Goal: Entertainment & Leisure: Consume media (video, audio)

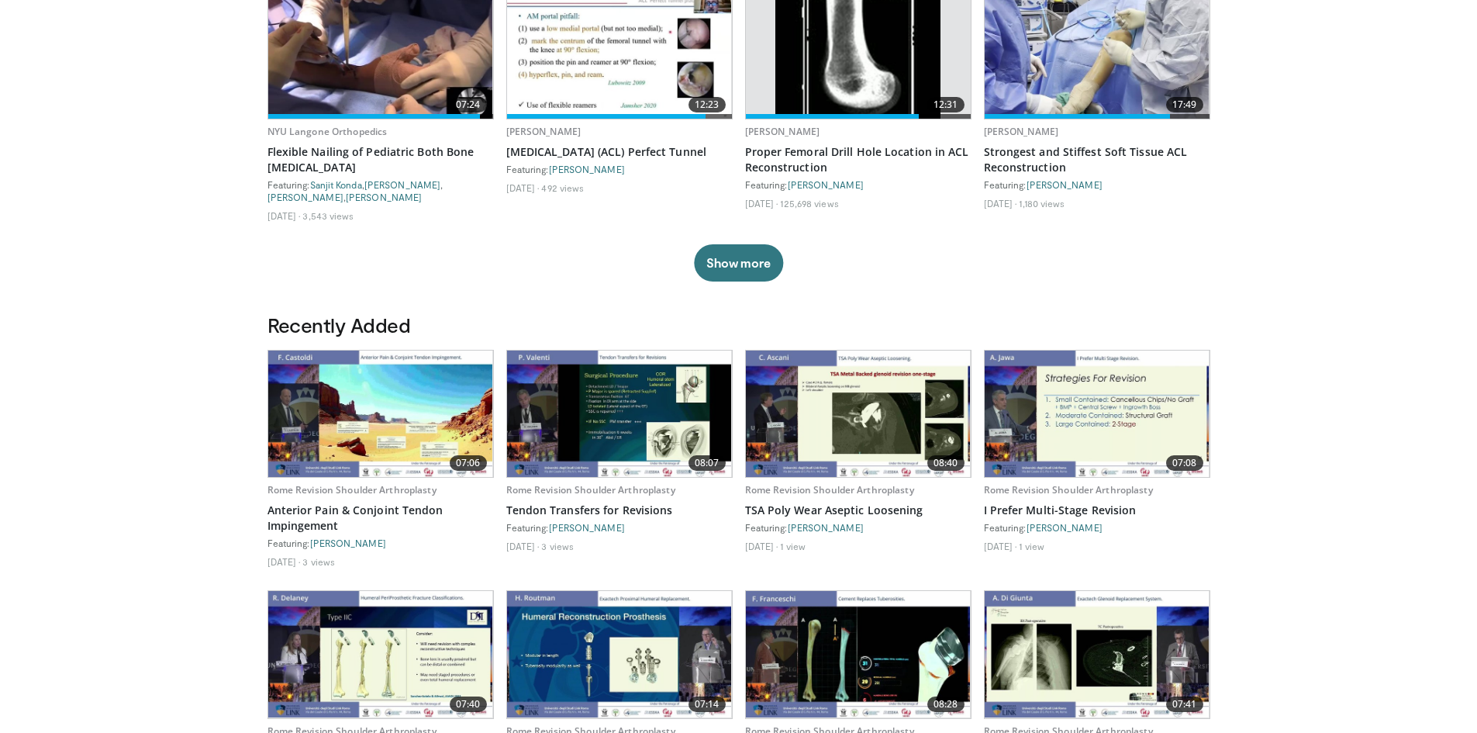
scroll to position [698, 0]
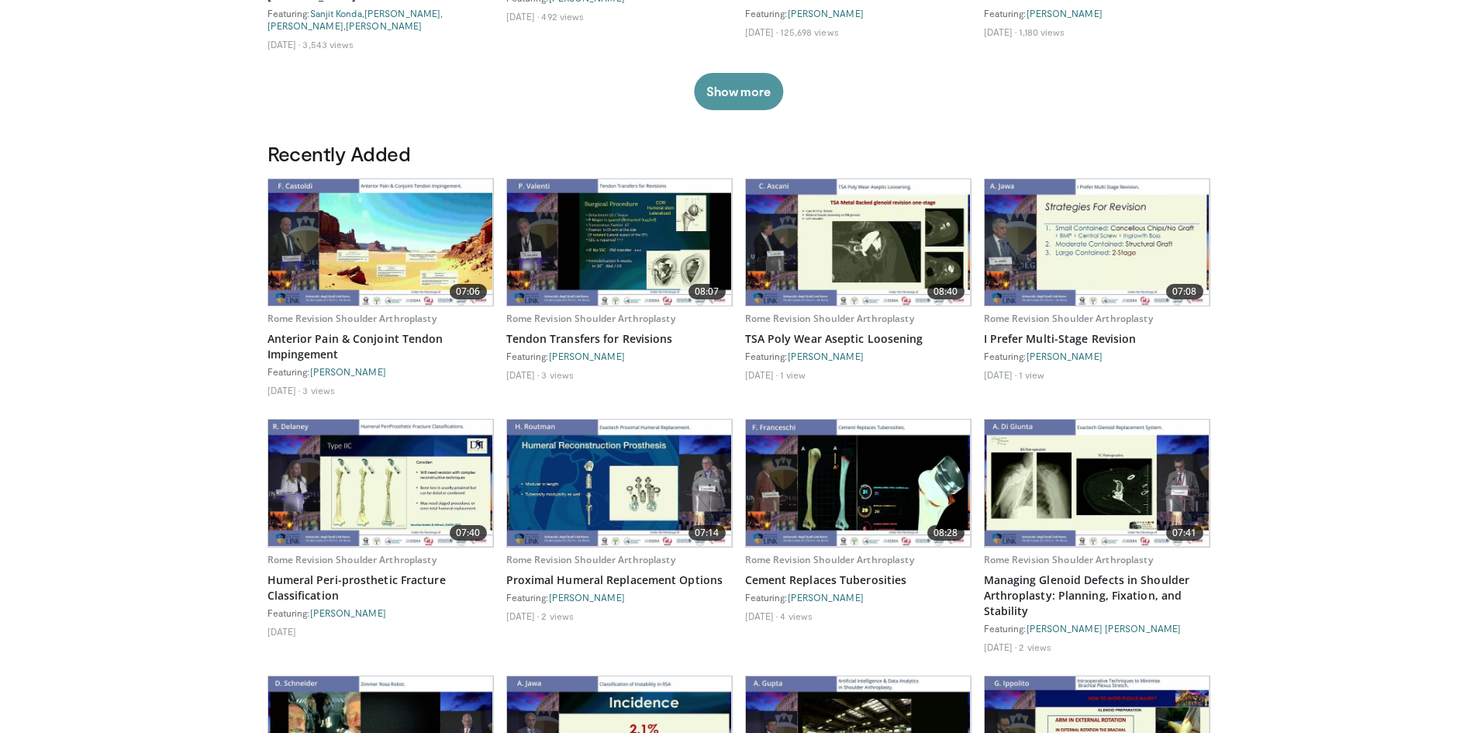
click at [744, 92] on button "Show more" at bounding box center [738, 91] width 89 height 37
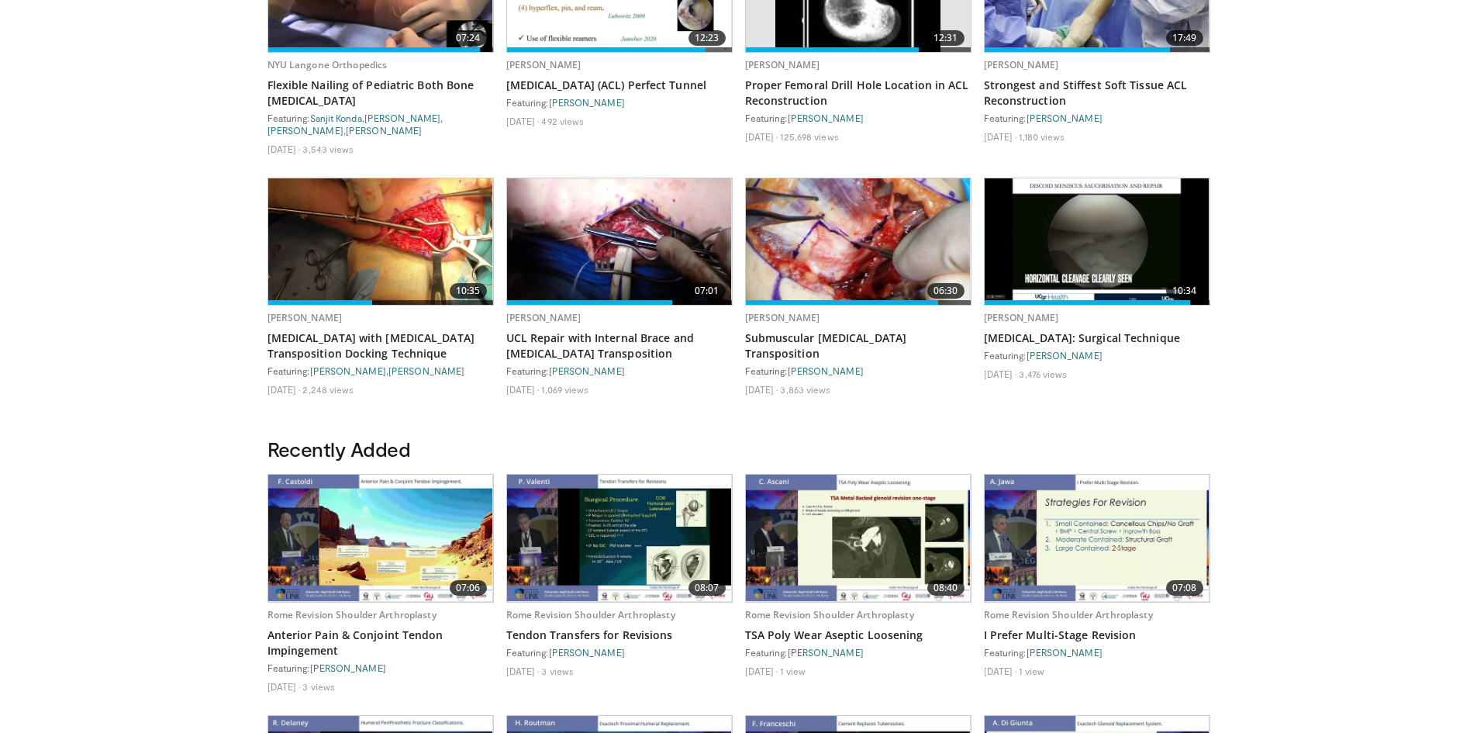
scroll to position [775, 0]
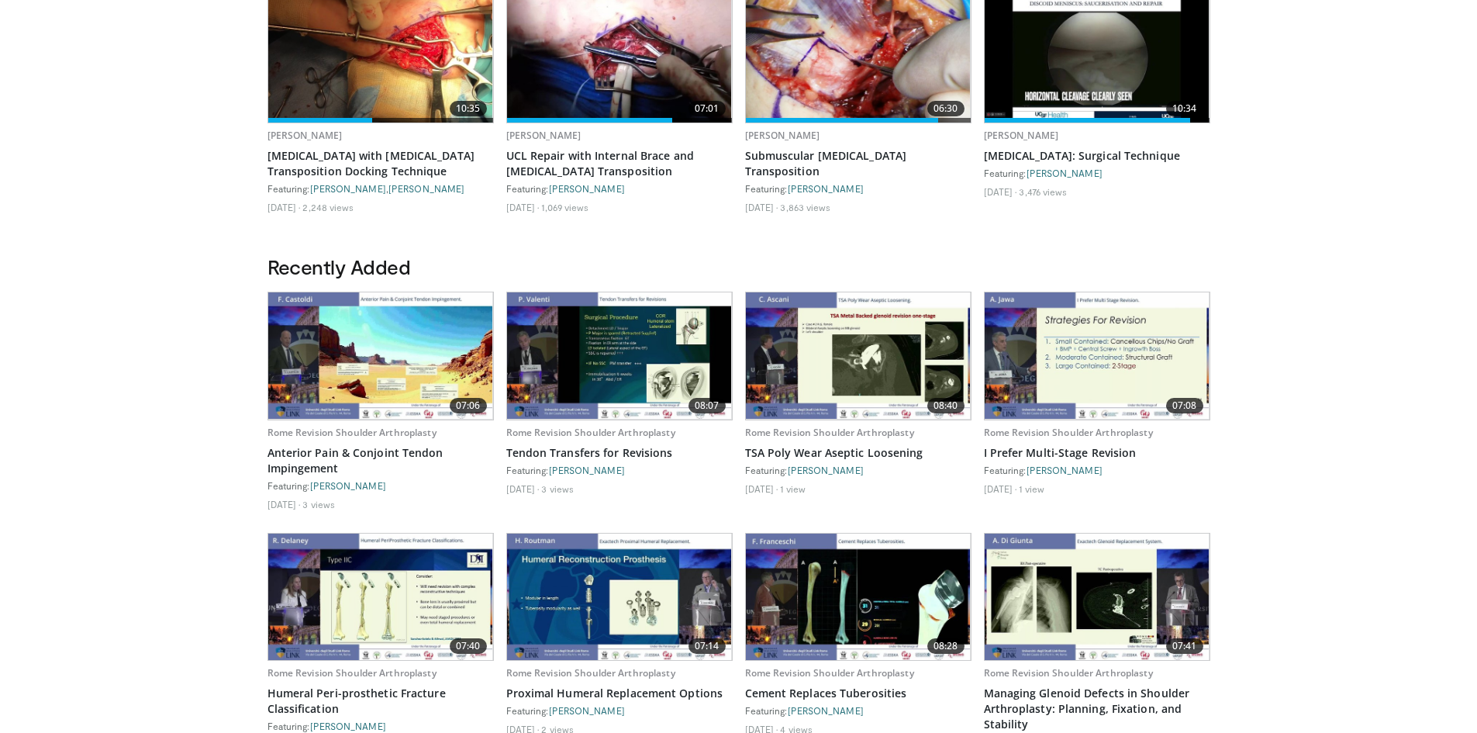
click at [440, 371] on img at bounding box center [380, 355] width 225 height 126
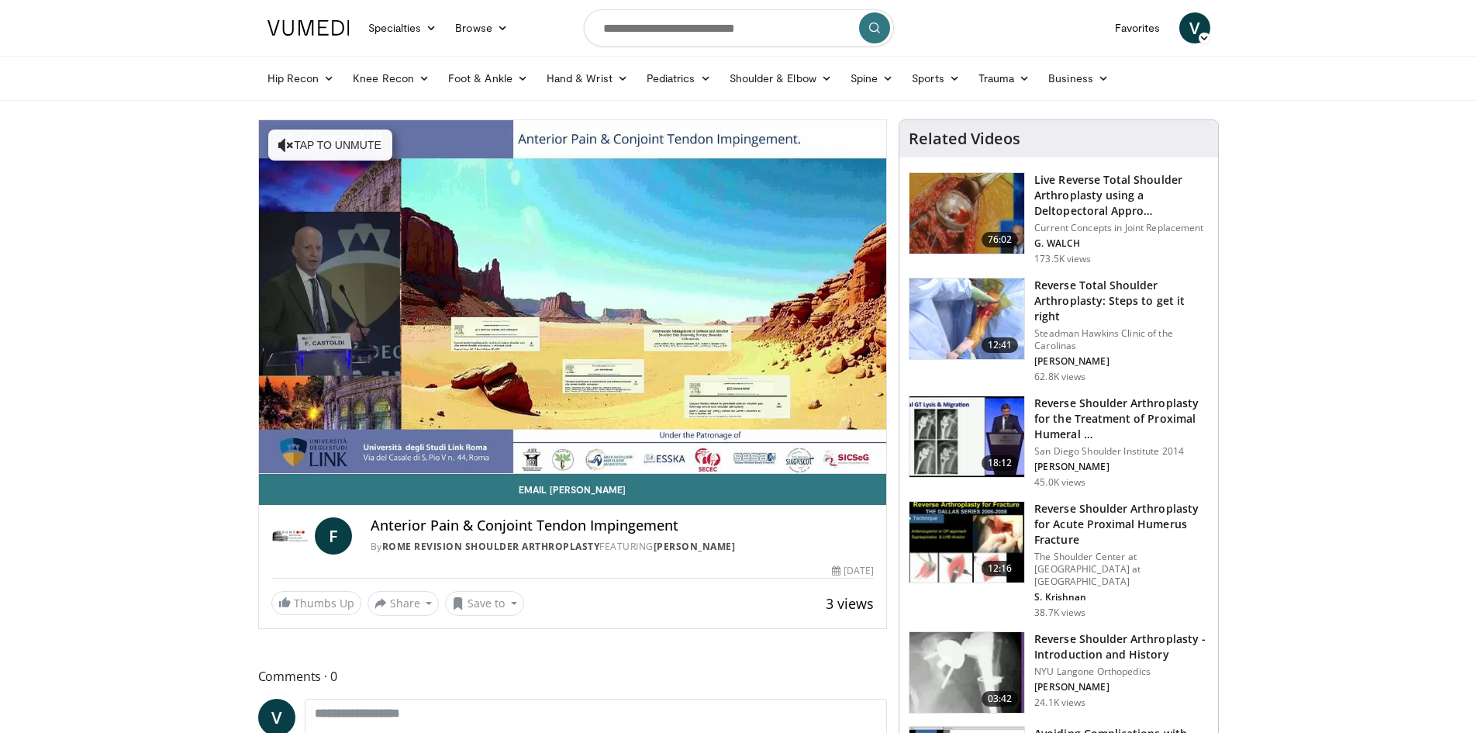
click at [340, 457] on div "10 seconds Tap to unmute" at bounding box center [573, 296] width 628 height 353
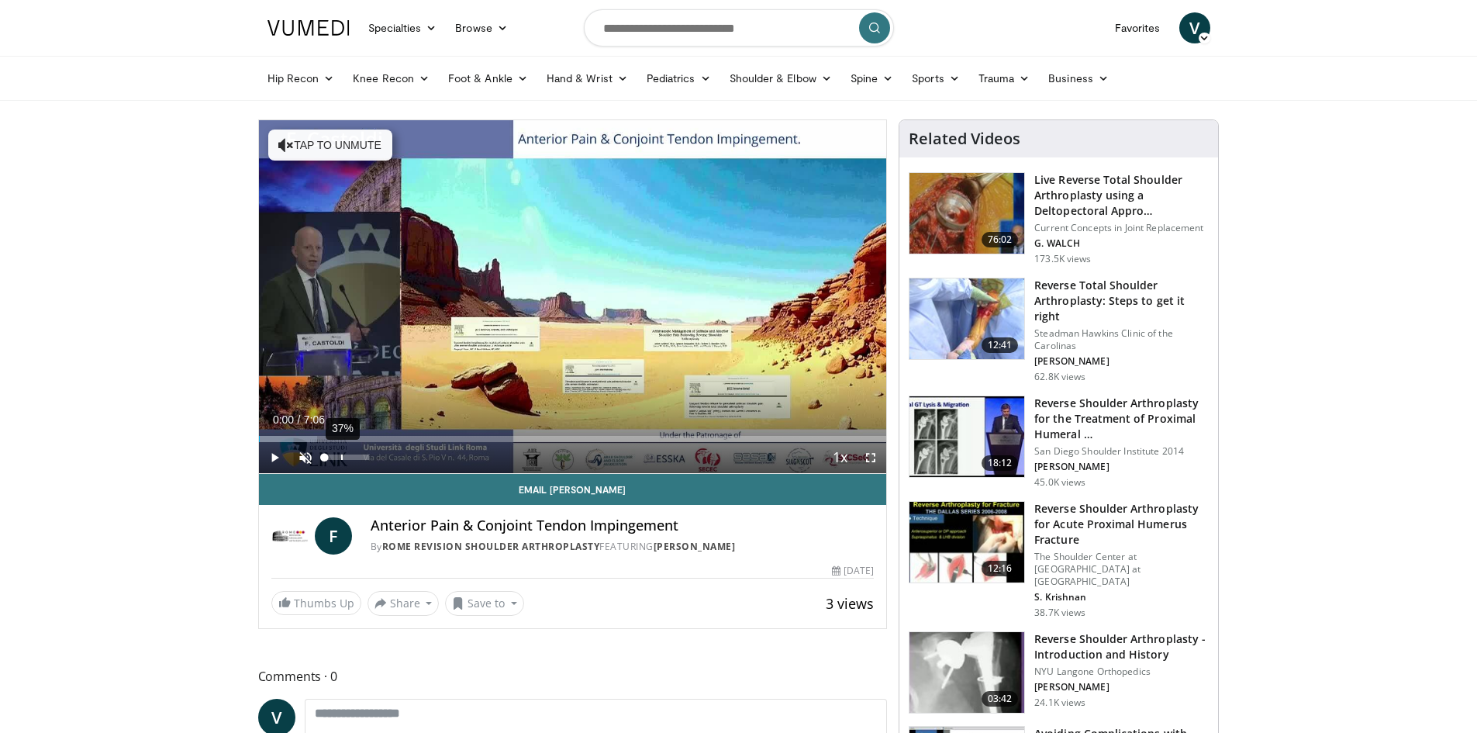
click at [340, 453] on div "37%" at bounding box center [347, 457] width 54 height 31
click at [274, 455] on span "Video Player" at bounding box center [274, 457] width 31 height 31
click at [305, 459] on span "Video Player" at bounding box center [305, 457] width 31 height 31
click at [344, 453] on div "44%" at bounding box center [347, 457] width 54 height 31
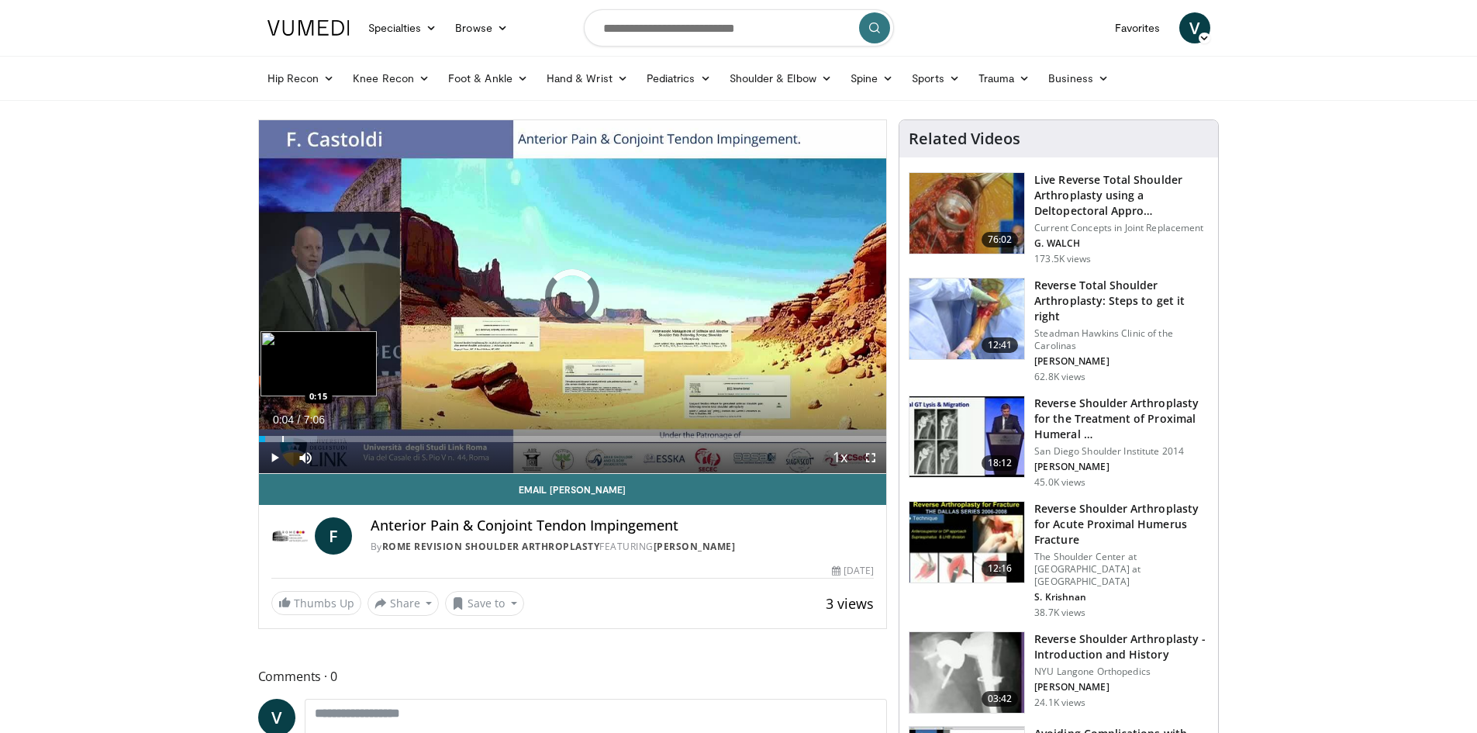
click at [282, 436] on div "Progress Bar" at bounding box center [283, 439] width 2 height 6
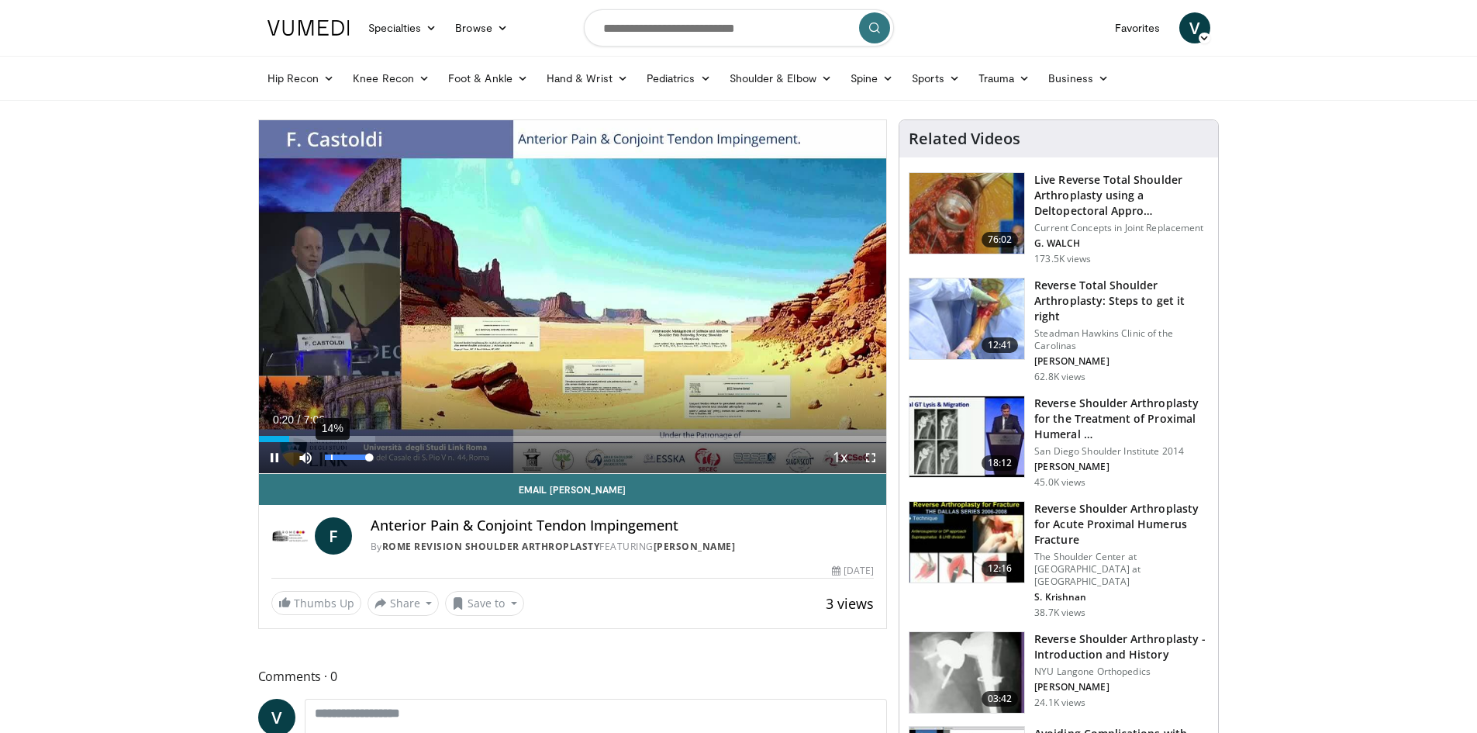
click at [342, 455] on div "Volume Level" at bounding box center [347, 456] width 44 height 5
click at [346, 455] on div "49%" at bounding box center [347, 456] width 44 height 5
click at [350, 457] on div "Volume Level" at bounding box center [337, 456] width 25 height 5
click at [350, 458] on div "Volume Level" at bounding box center [337, 456] width 25 height 5
click at [278, 458] on span "Video Player" at bounding box center [274, 457] width 31 height 31
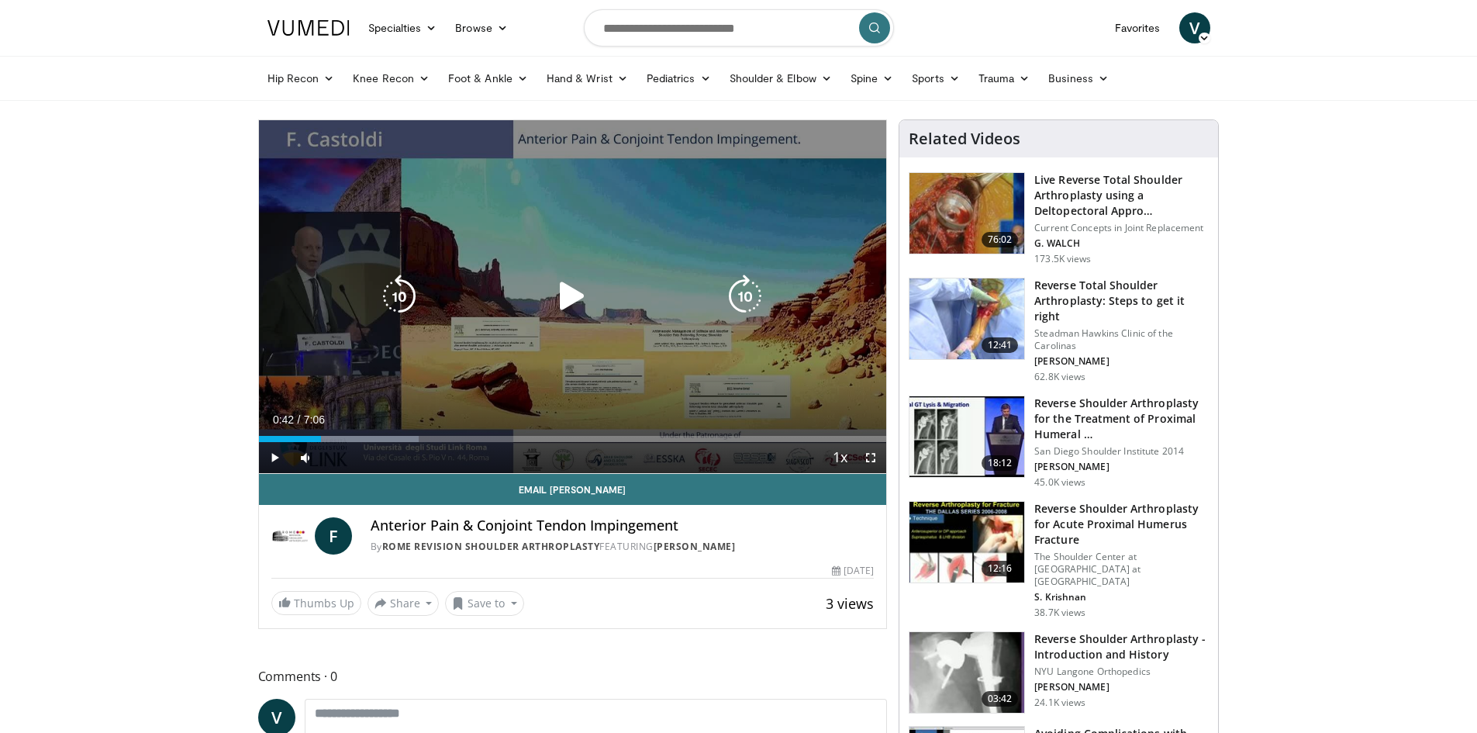
click at [564, 295] on icon "Video Player" at bounding box center [571, 295] width 43 height 43
click at [566, 292] on icon "Video Player" at bounding box center [571, 295] width 43 height 43
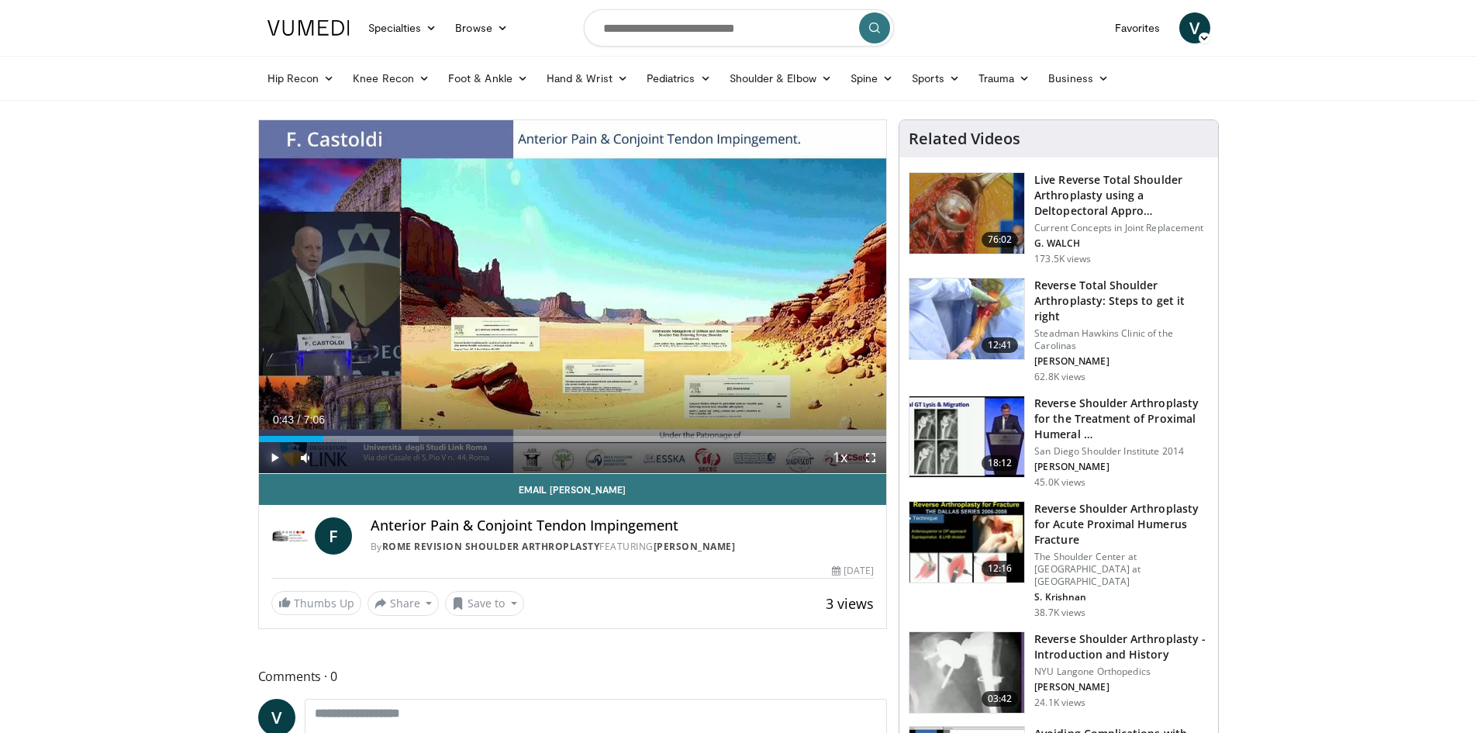
click at [273, 451] on span "Video Player" at bounding box center [274, 457] width 31 height 31
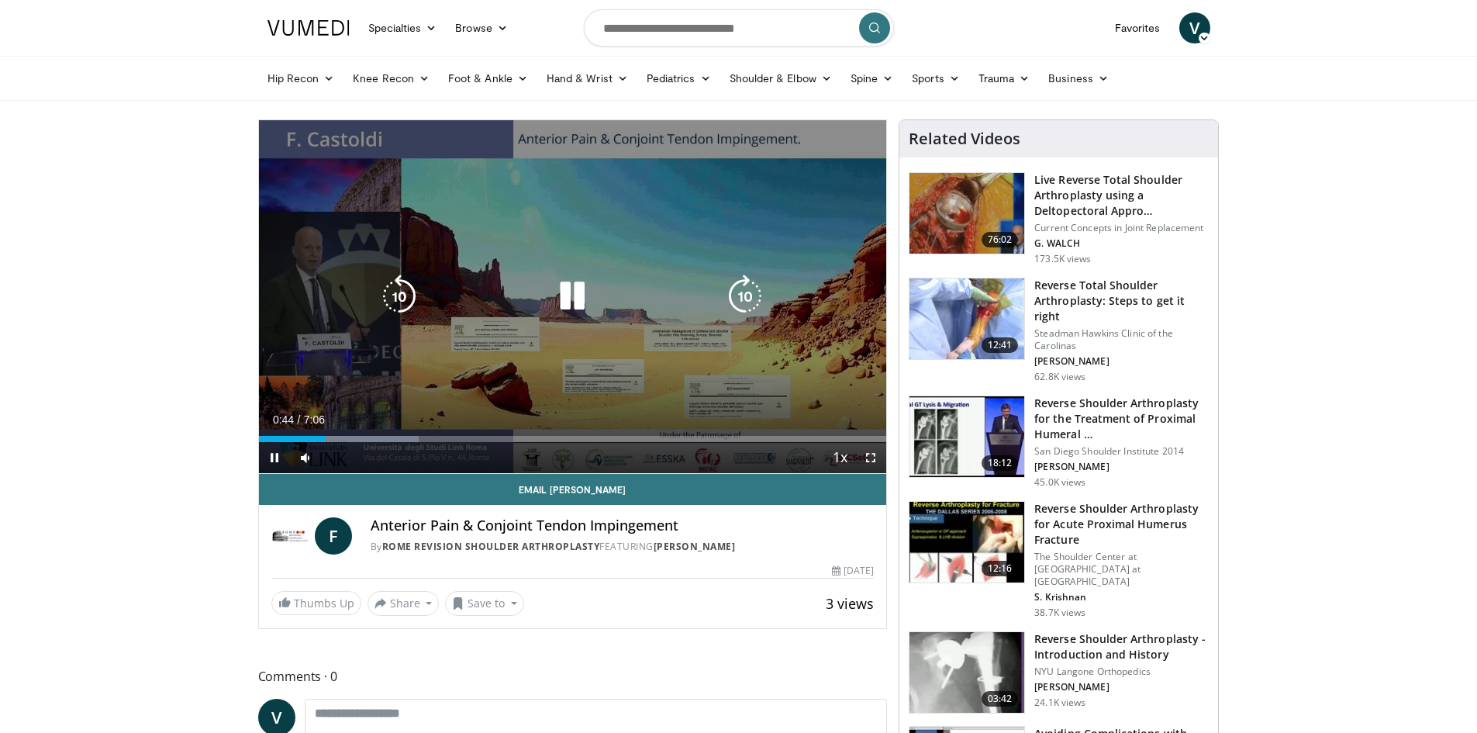
click at [564, 301] on icon "Video Player" at bounding box center [571, 295] width 43 height 43
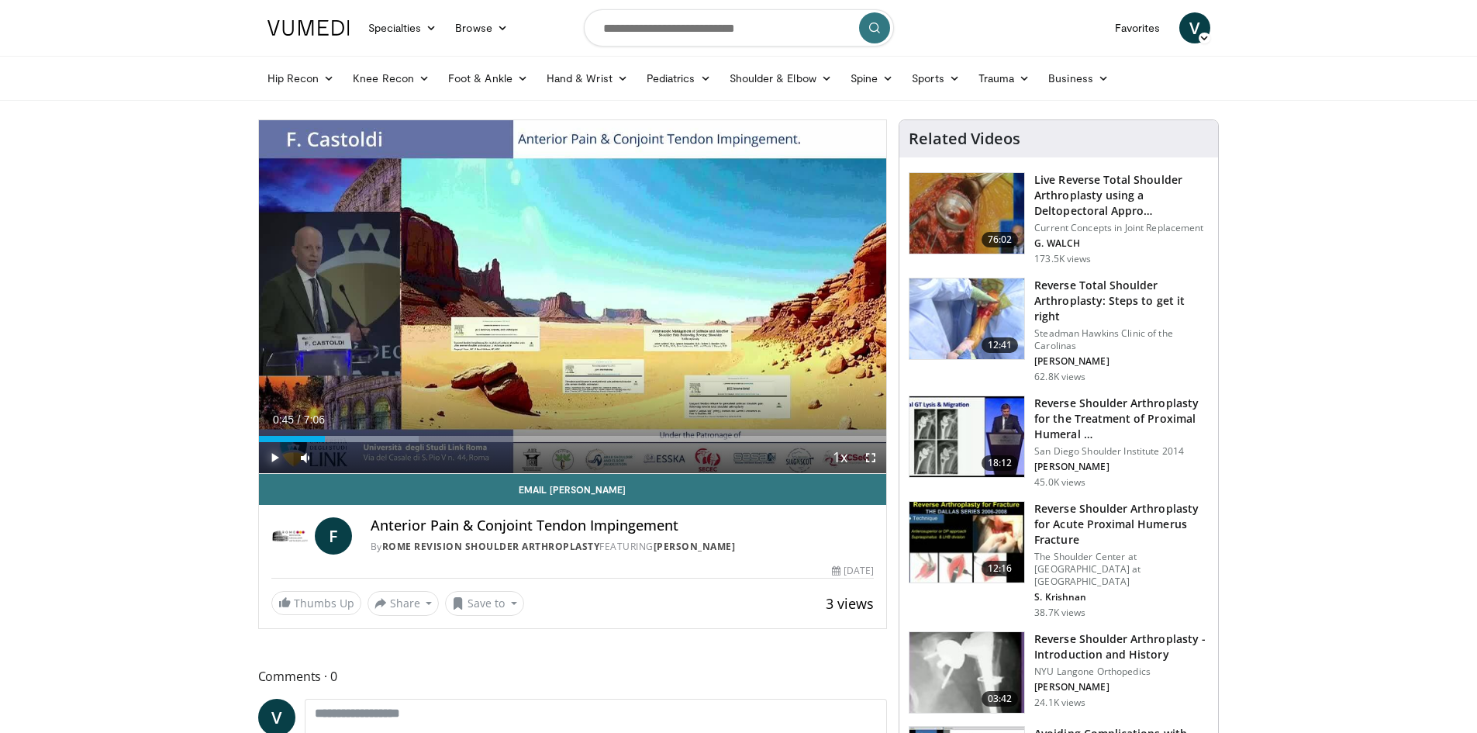
click at [267, 457] on span "Video Player" at bounding box center [274, 457] width 31 height 31
drag, startPoint x: 354, startPoint y: 457, endPoint x: 366, endPoint y: 460, distance: 12.0
click at [366, 460] on div "Volume Level" at bounding box center [345, 456] width 41 height 5
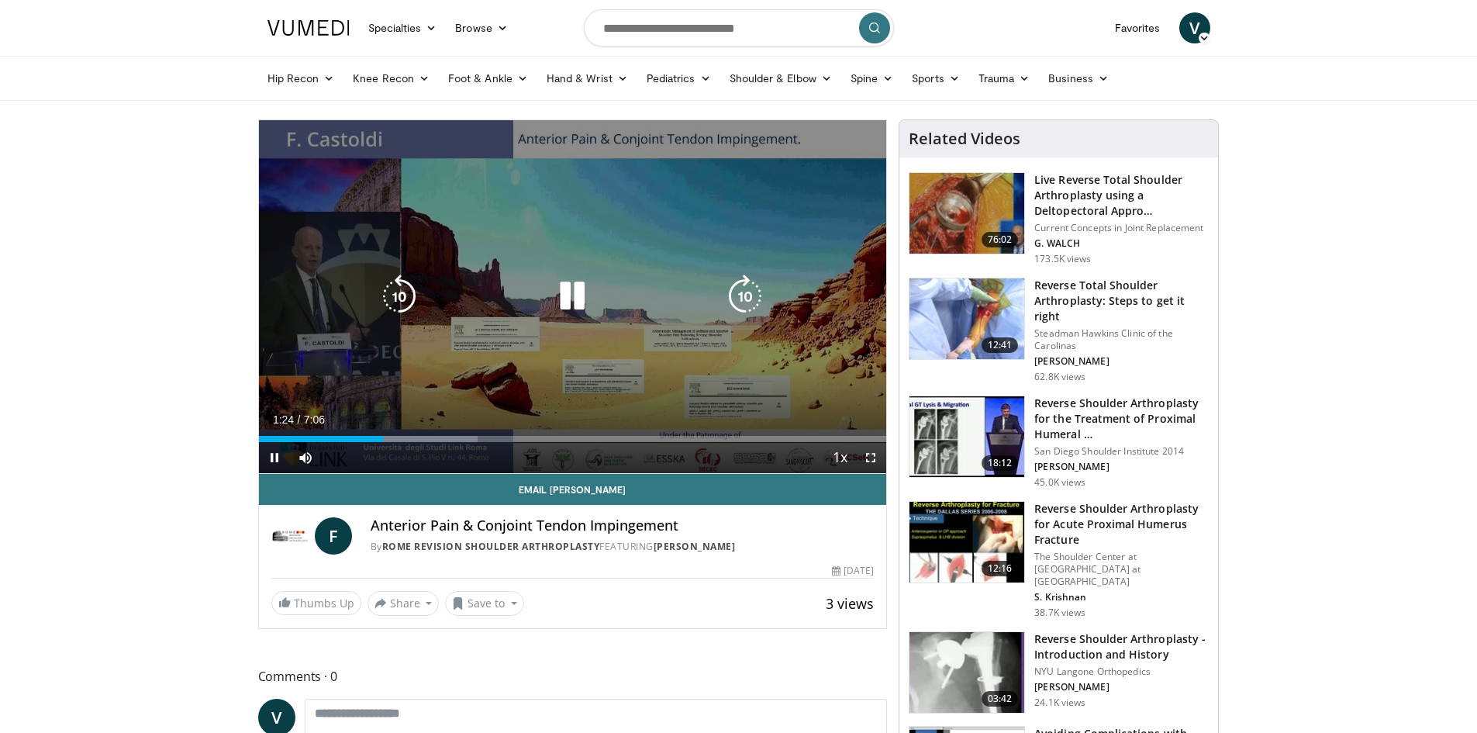
click at [577, 301] on icon "Video Player" at bounding box center [571, 295] width 43 height 43
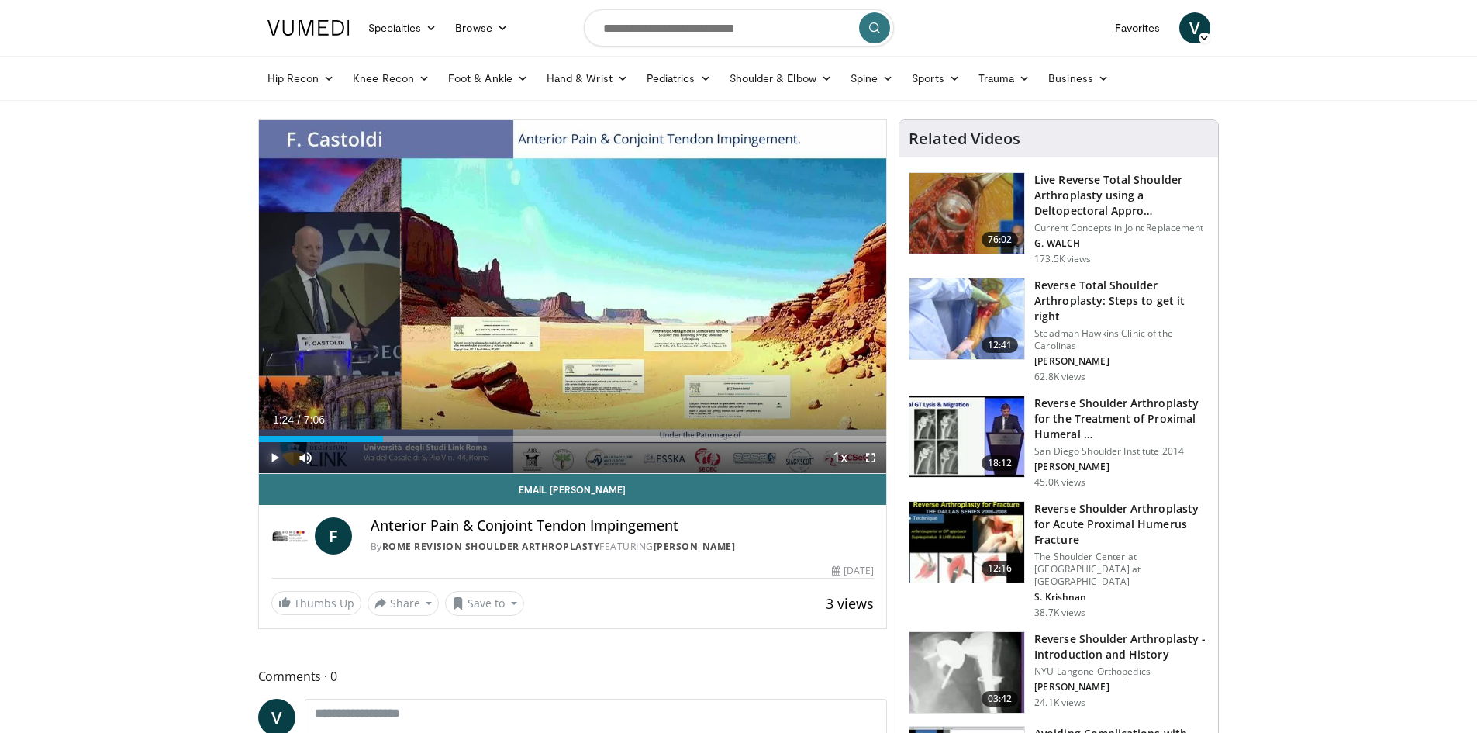
click at [270, 463] on span "Video Player" at bounding box center [274, 457] width 31 height 31
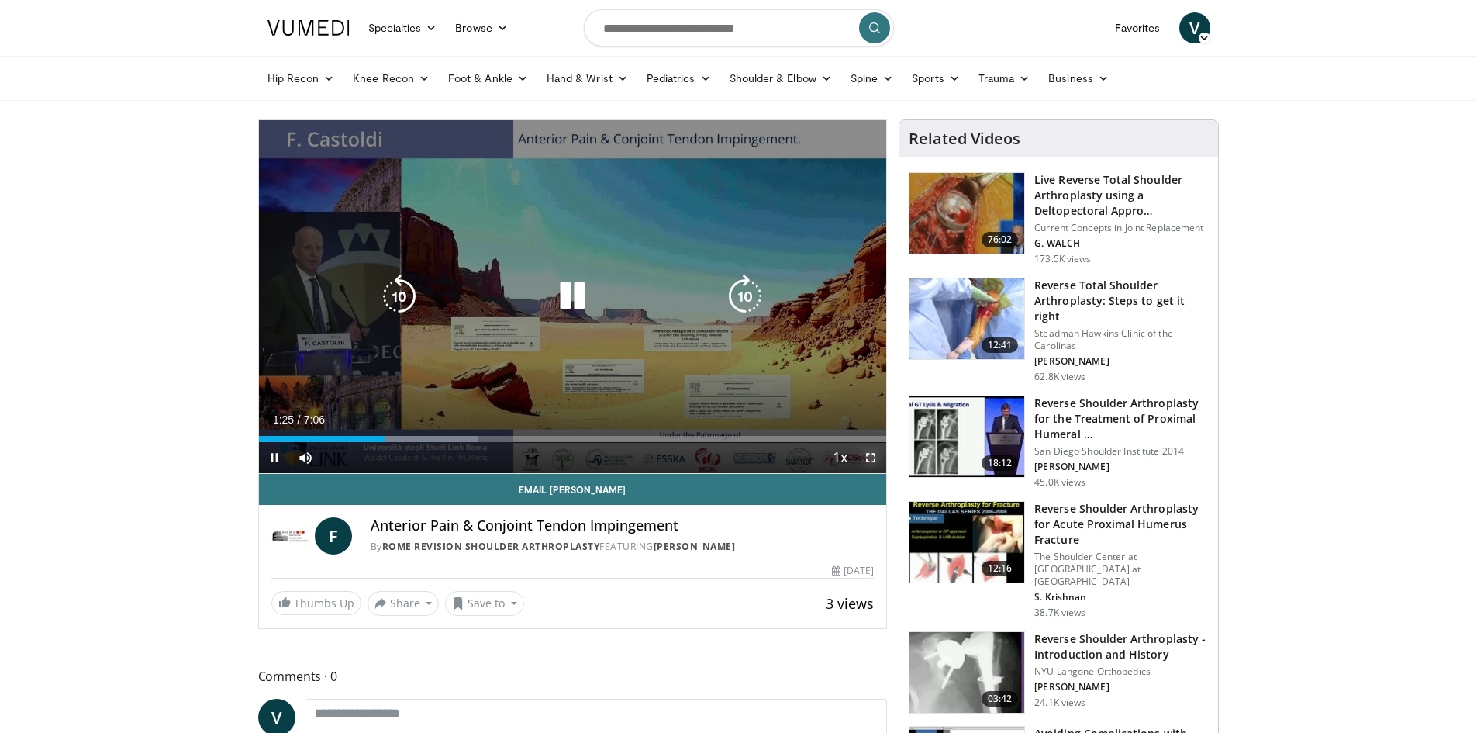
drag, startPoint x: 871, startPoint y: 458, endPoint x: 871, endPoint y: 526, distance: 67.4
click at [871, 458] on span "Video Player" at bounding box center [870, 457] width 31 height 31
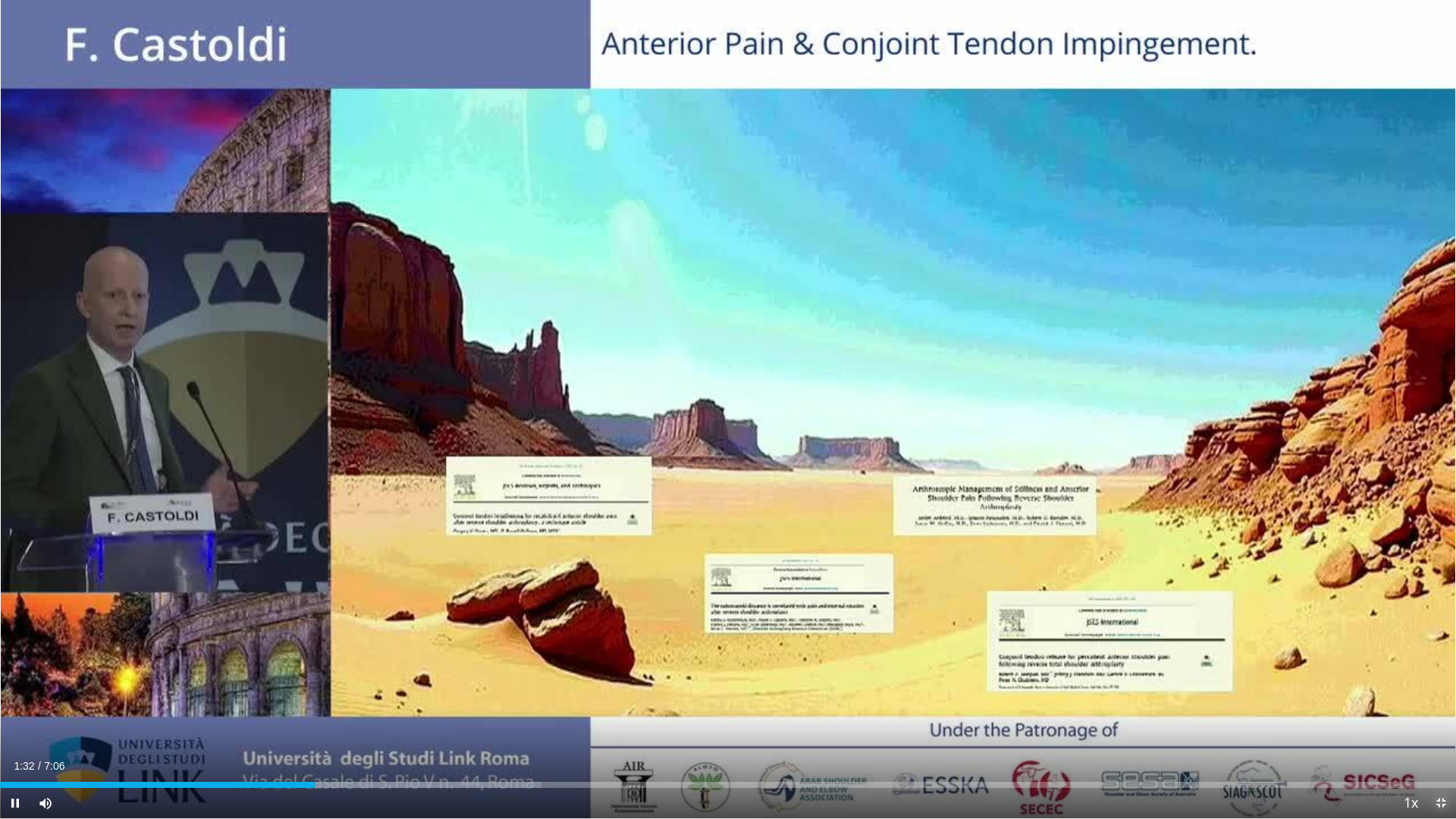
click at [1439, 716] on span "Video Player" at bounding box center [1440, 802] width 30 height 30
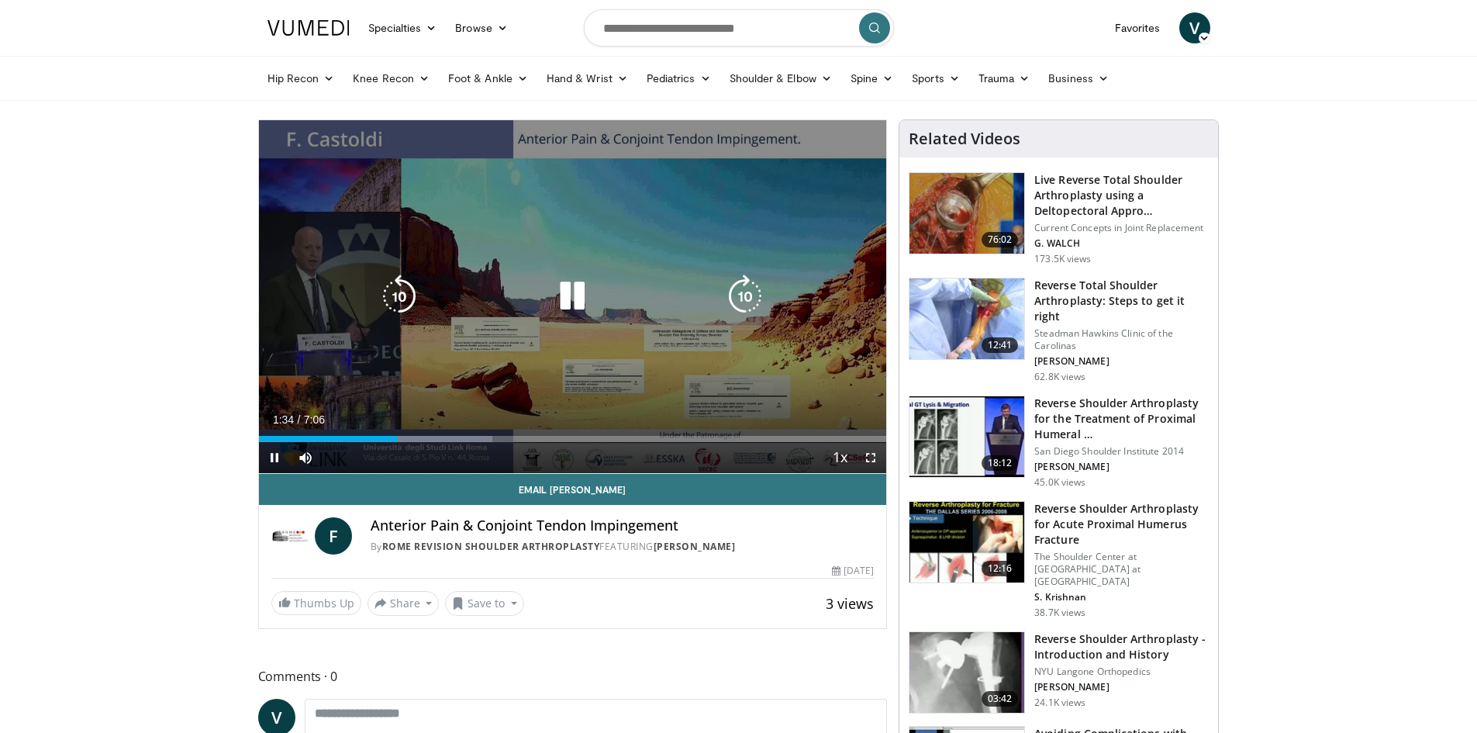
click at [582, 293] on icon "Video Player" at bounding box center [571, 295] width 43 height 43
click at [578, 294] on icon "Video Player" at bounding box center [571, 295] width 43 height 43
click at [575, 293] on icon "Video Player" at bounding box center [571, 295] width 43 height 43
click at [564, 292] on icon "Video Player" at bounding box center [571, 295] width 43 height 43
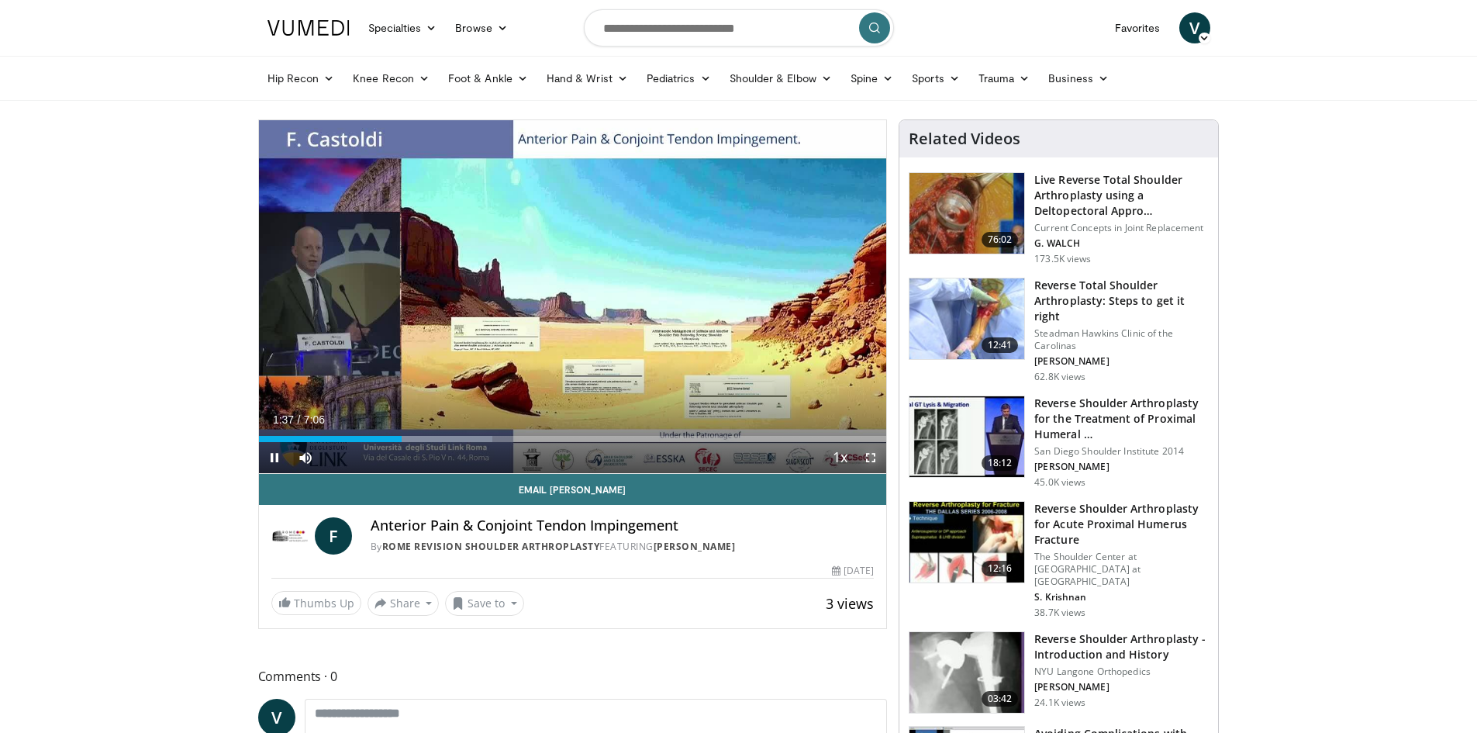
click at [871, 456] on span "Video Player" at bounding box center [870, 457] width 31 height 31
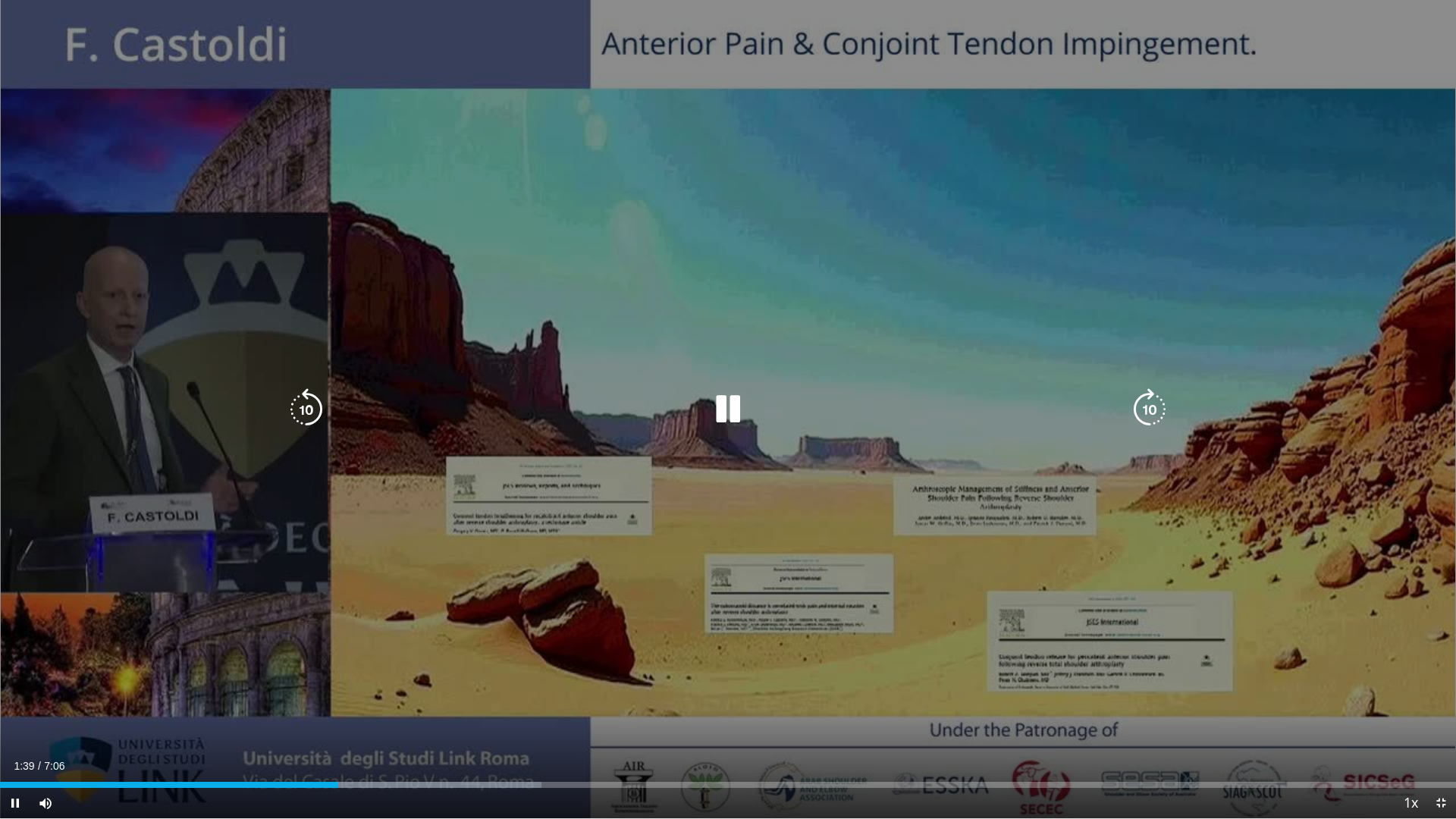
click at [728, 415] on icon "Video Player" at bounding box center [727, 409] width 42 height 42
click at [724, 414] on icon "Video Player" at bounding box center [727, 409] width 42 height 42
click at [727, 418] on icon "Video Player" at bounding box center [727, 409] width 42 height 42
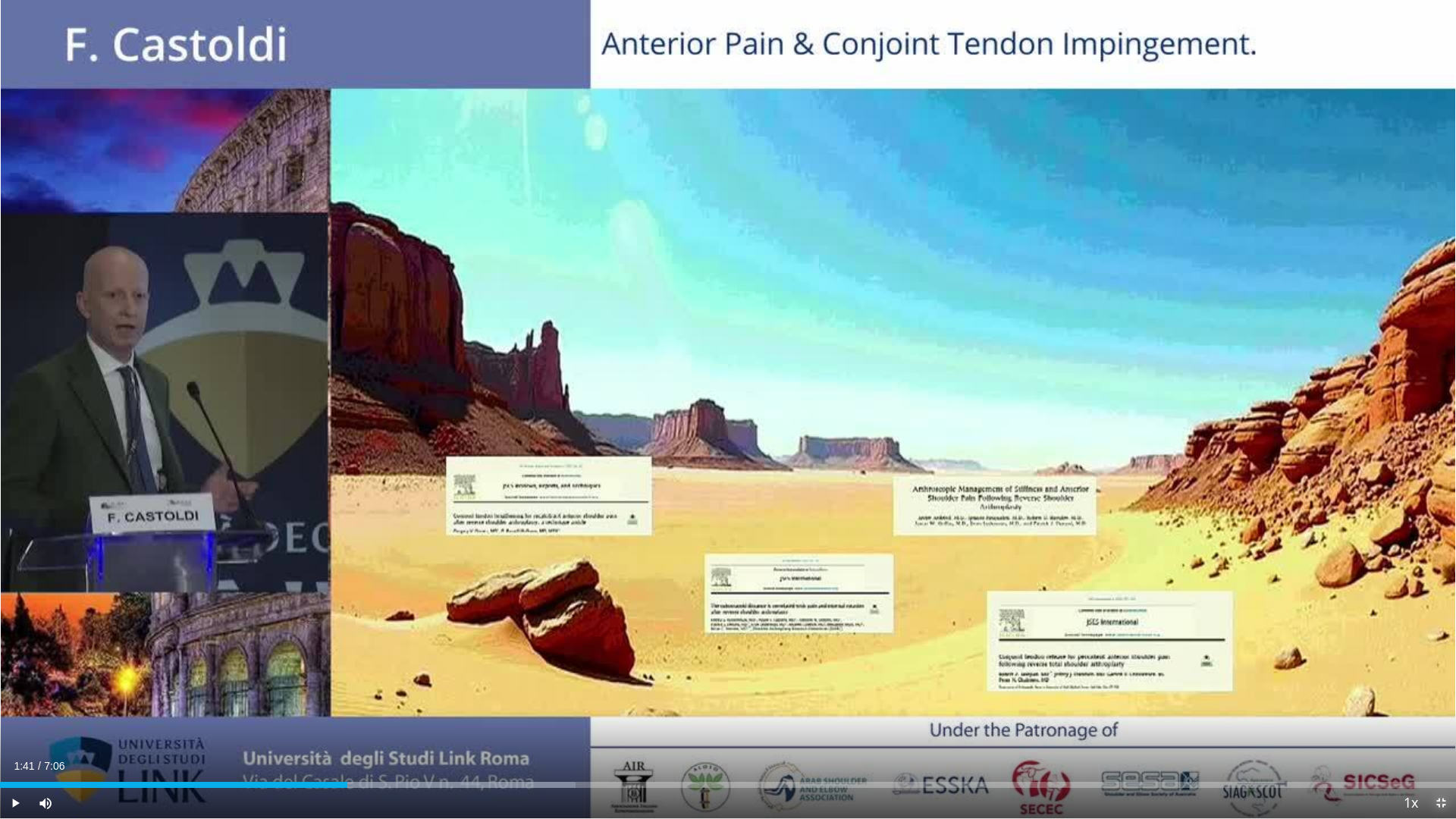
click at [1442, 716] on span "Video Player" at bounding box center [1440, 802] width 30 height 30
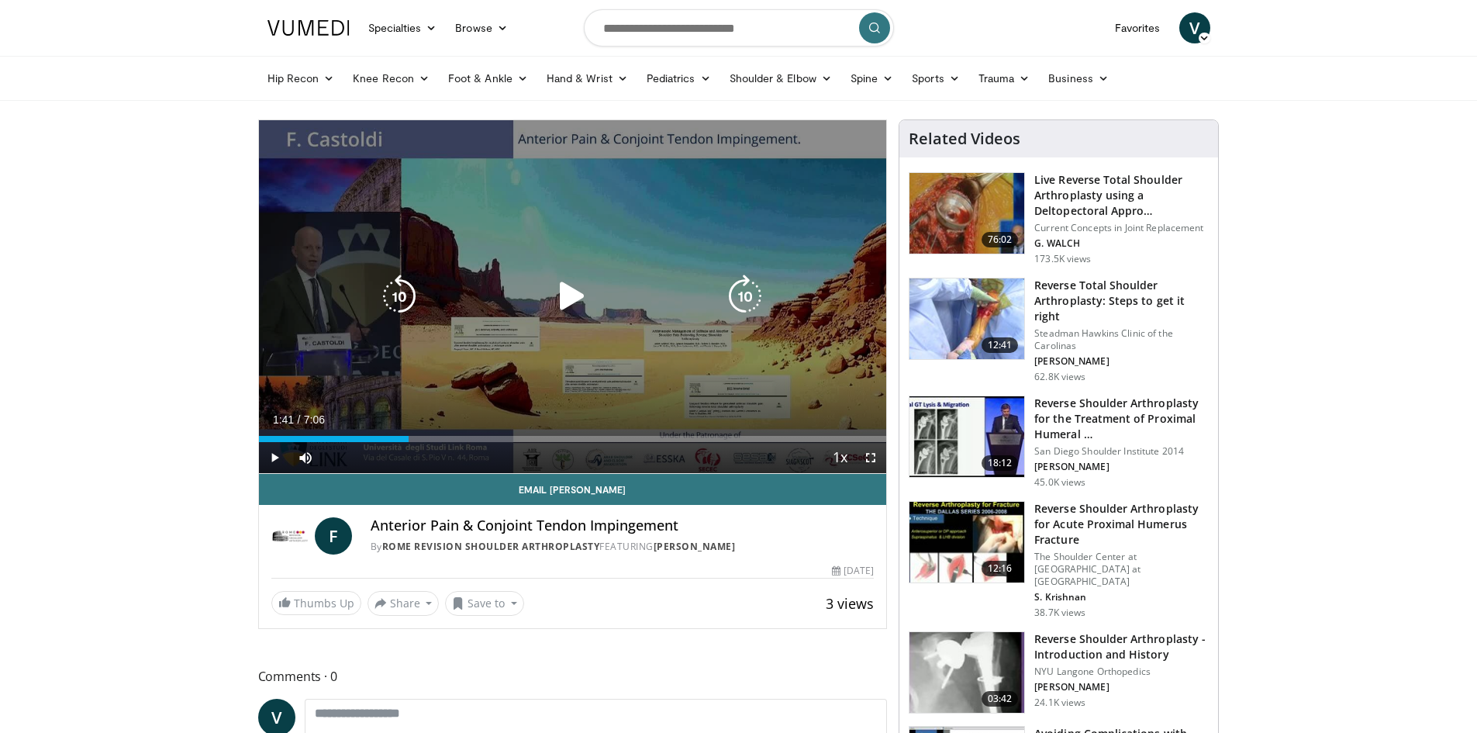
click at [576, 289] on icon "Video Player" at bounding box center [571, 295] width 43 height 43
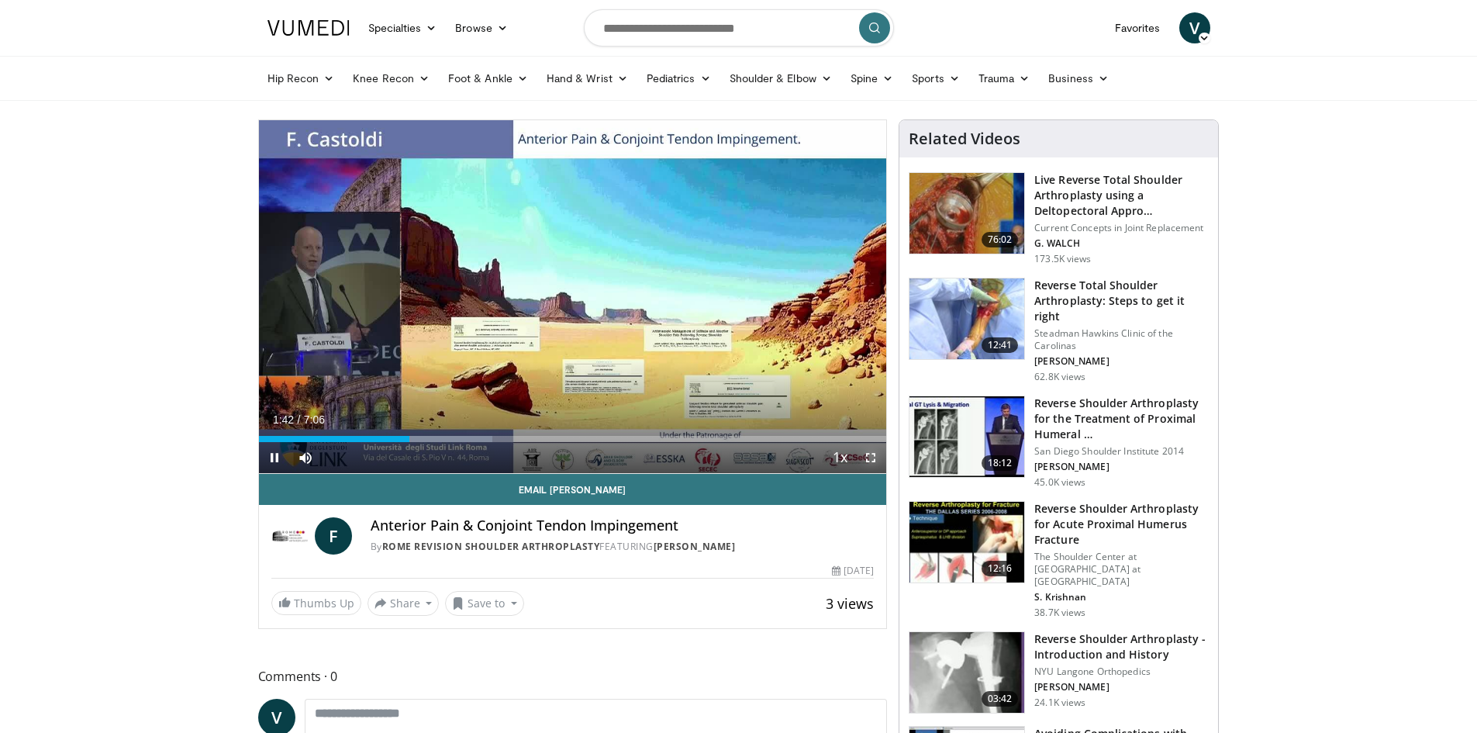
click at [871, 457] on span "Video Player" at bounding box center [870, 457] width 31 height 31
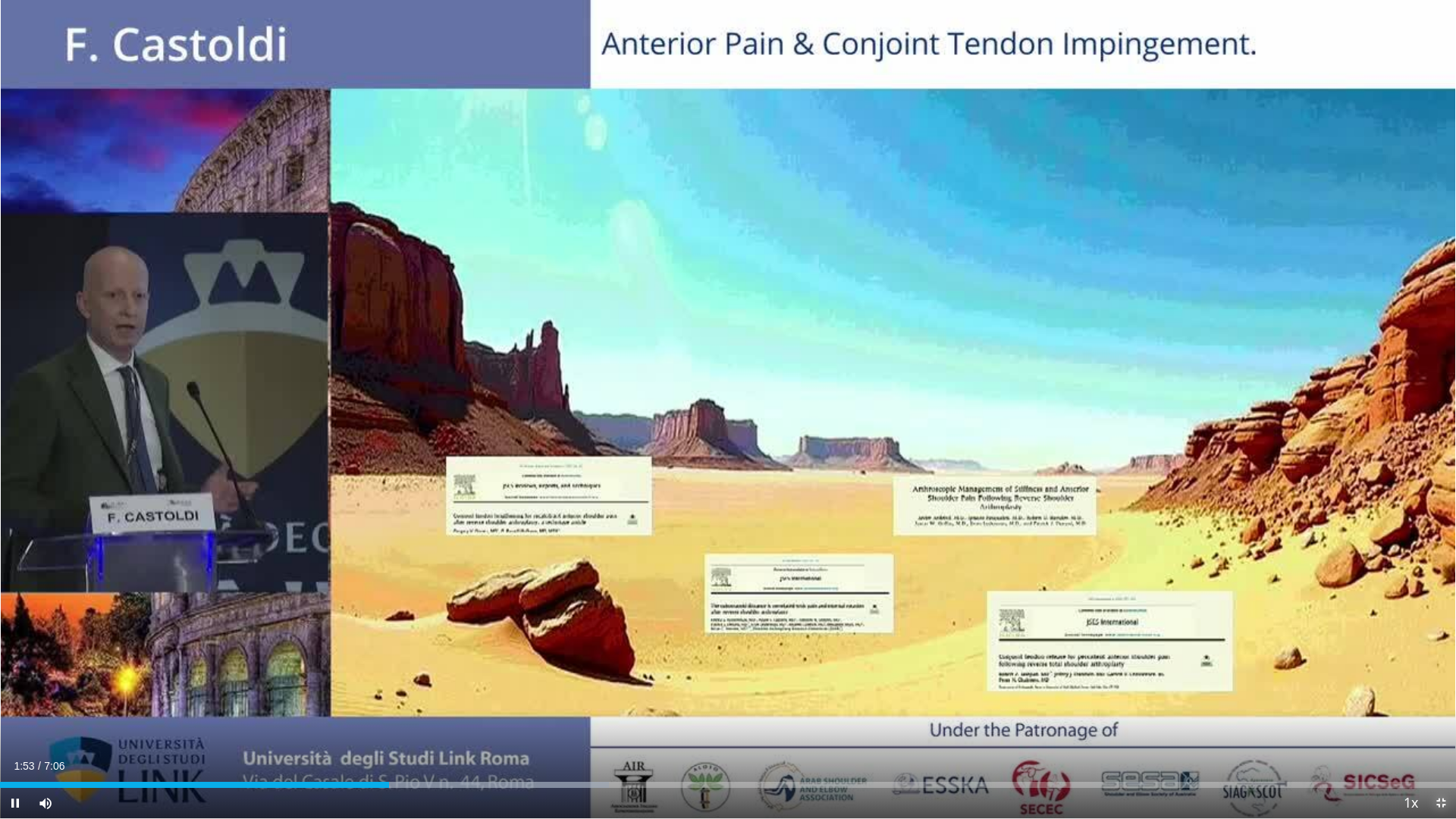
click at [1437, 716] on span "Video Player" at bounding box center [1440, 802] width 30 height 30
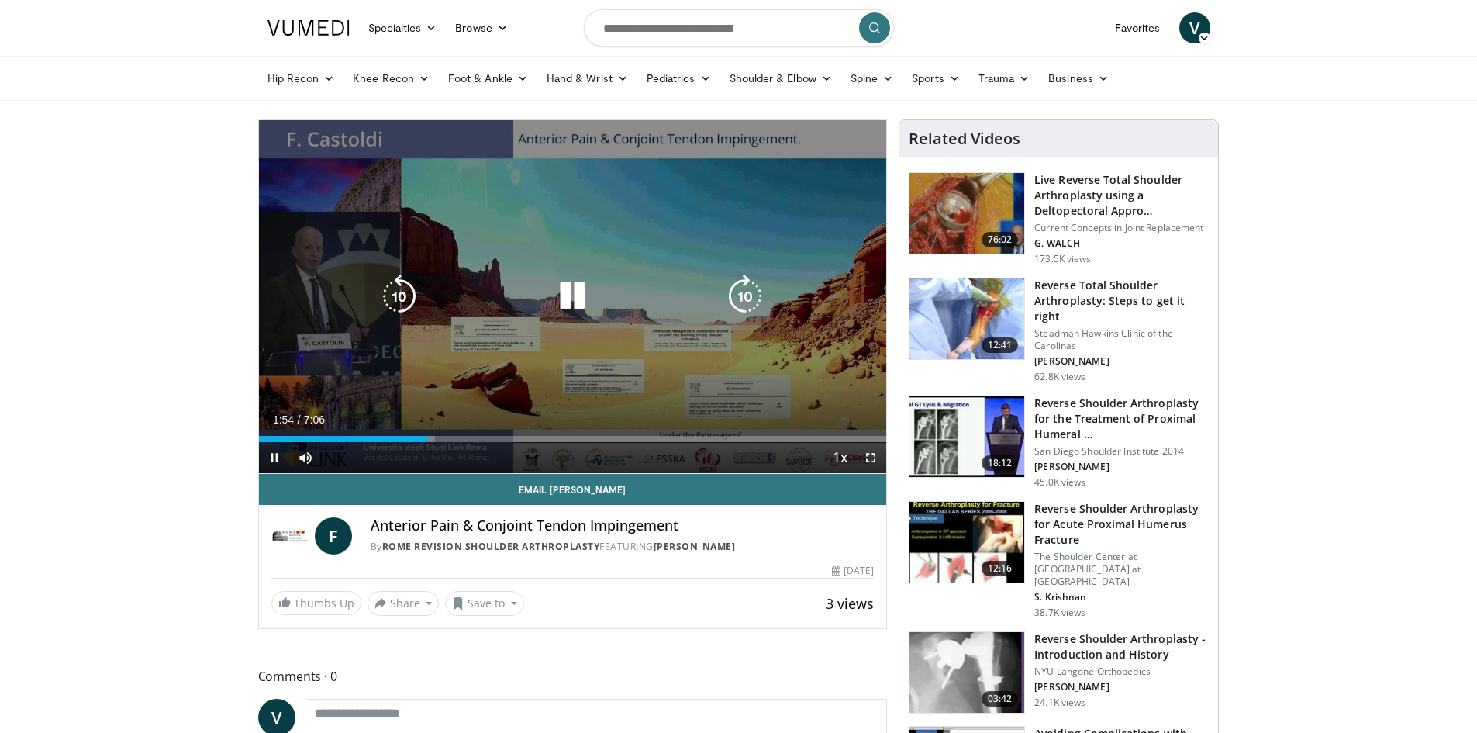
click at [569, 289] on icon "Video Player" at bounding box center [571, 295] width 43 height 43
click at [557, 292] on icon "Video Player" at bounding box center [571, 295] width 43 height 43
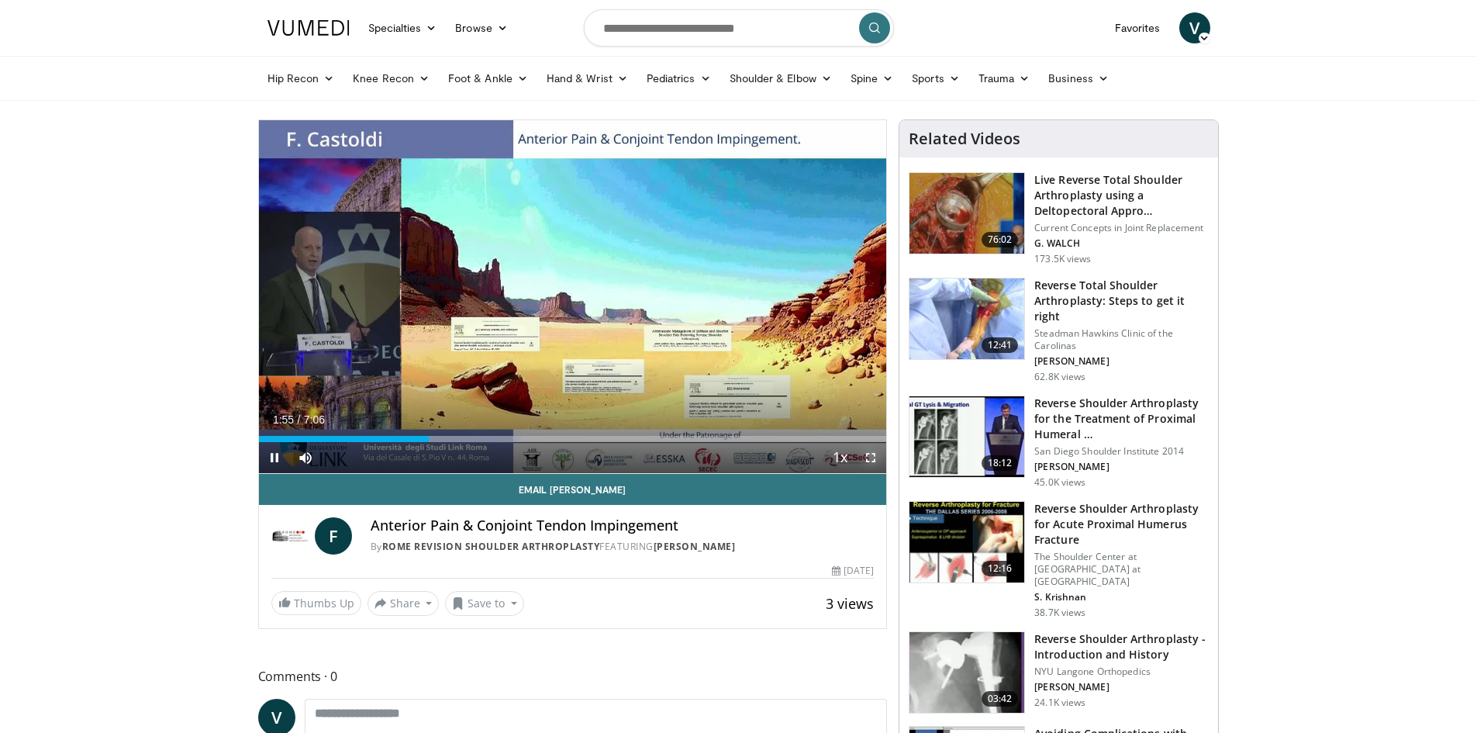
click at [872, 458] on span "Video Player" at bounding box center [870, 457] width 31 height 31
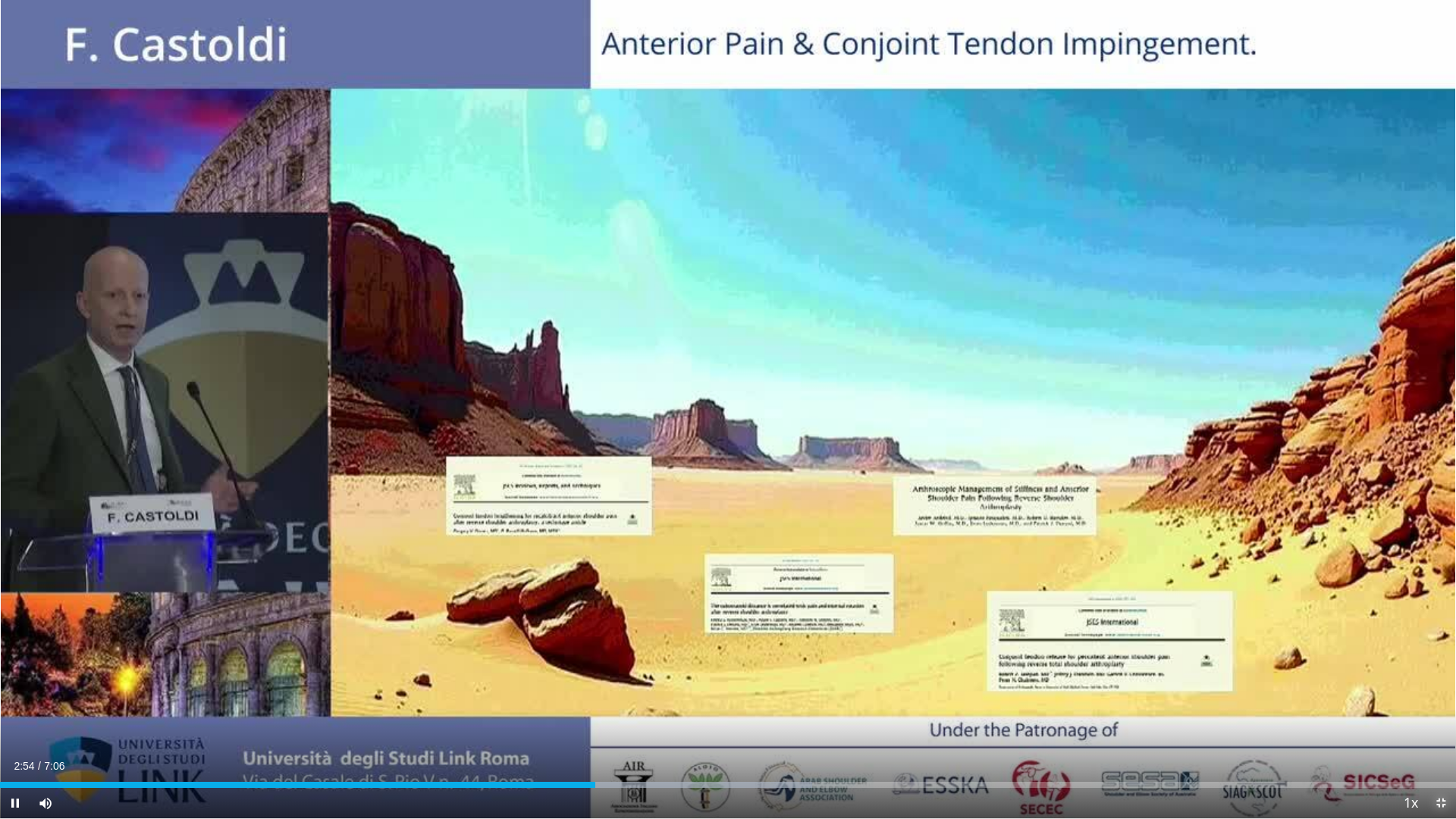
click at [1443, 716] on span "Video Player" at bounding box center [1440, 802] width 30 height 30
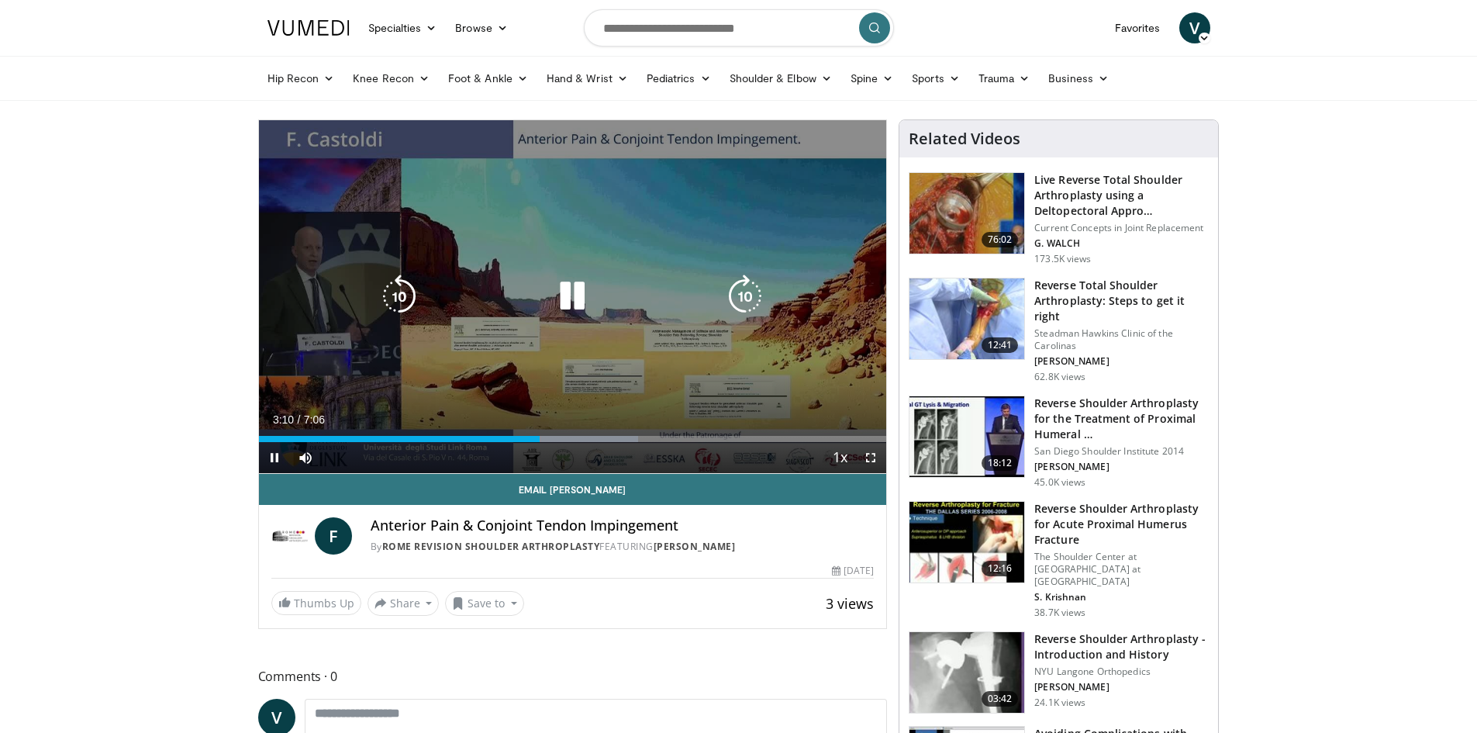
click at [562, 287] on icon "Video Player" at bounding box center [571, 295] width 43 height 43
